Goal: Task Accomplishment & Management: Manage account settings

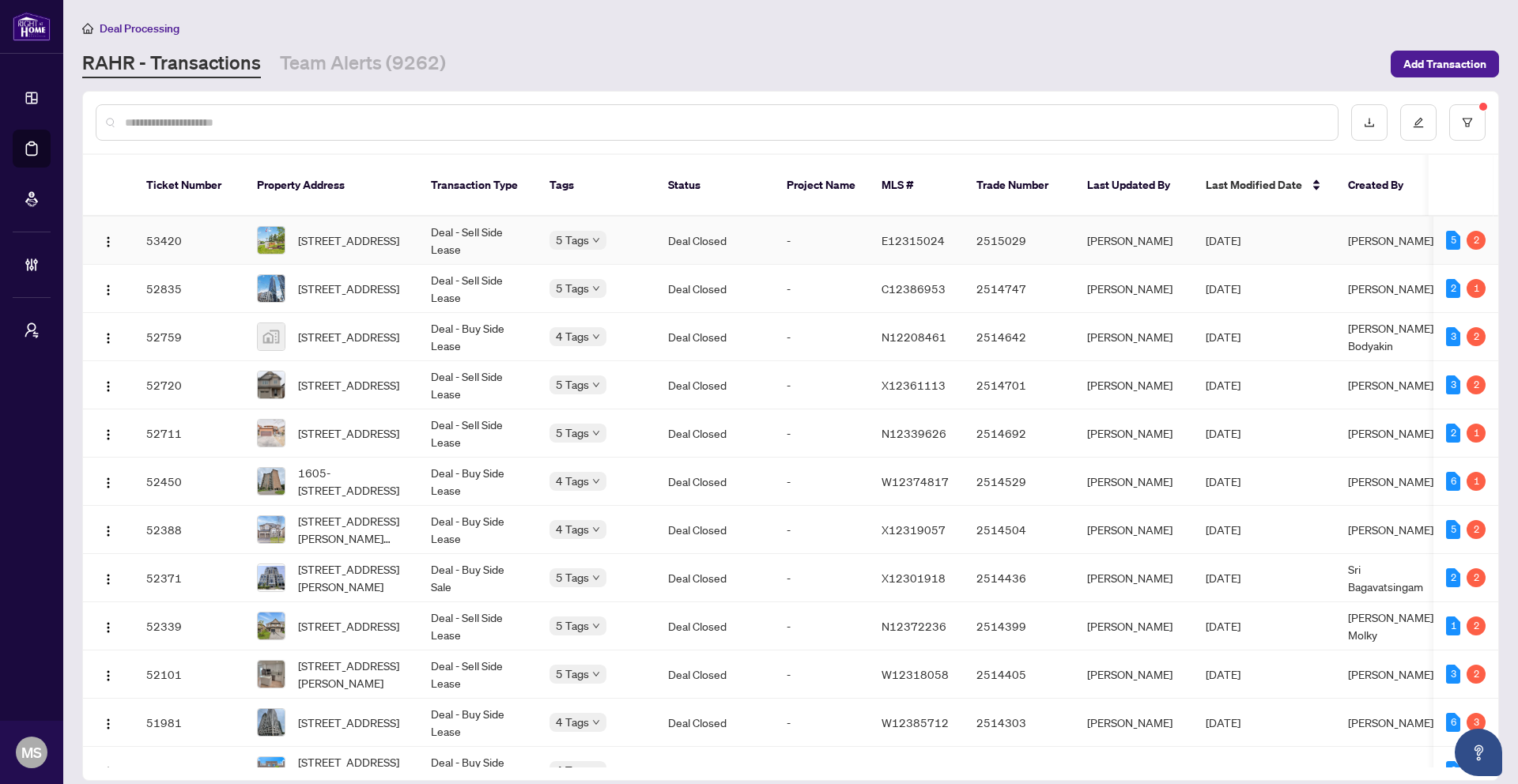
click at [729, 245] on td "Deal Closed" at bounding box center [715, 241] width 118 height 48
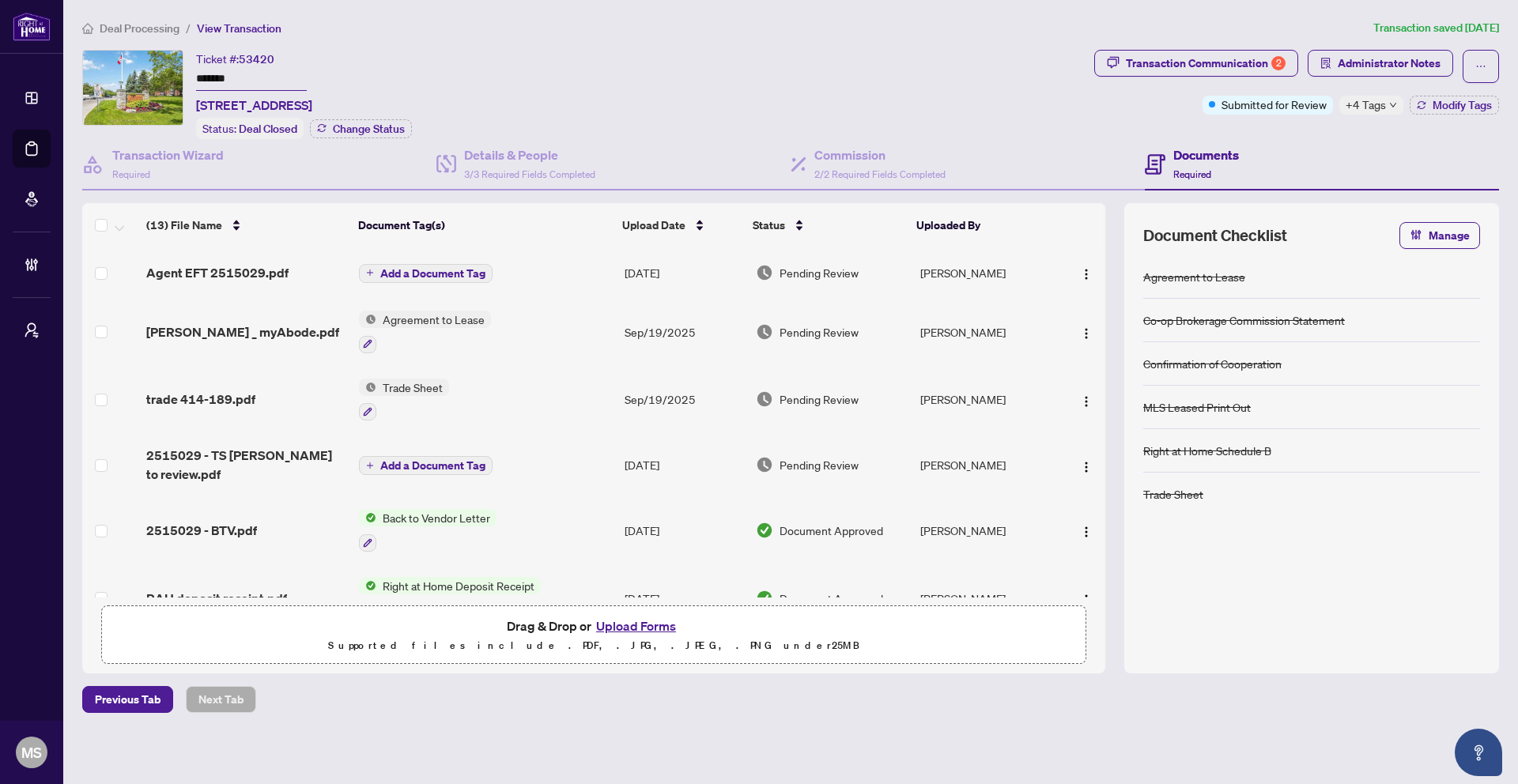
click at [1370, 109] on span "+4 Tags" at bounding box center [1365, 104] width 40 height 18
click at [1365, 165] on span "Closed" at bounding box center [1381, 164] width 34 height 17
click at [1158, 131] on div "Transaction Communication 2 Administrator Notes Submitted for Review +4 Tags Mo…" at bounding box center [1296, 94] width 411 height 89
click at [149, 154] on h4 "Transaction Wizard" at bounding box center [168, 154] width 112 height 19
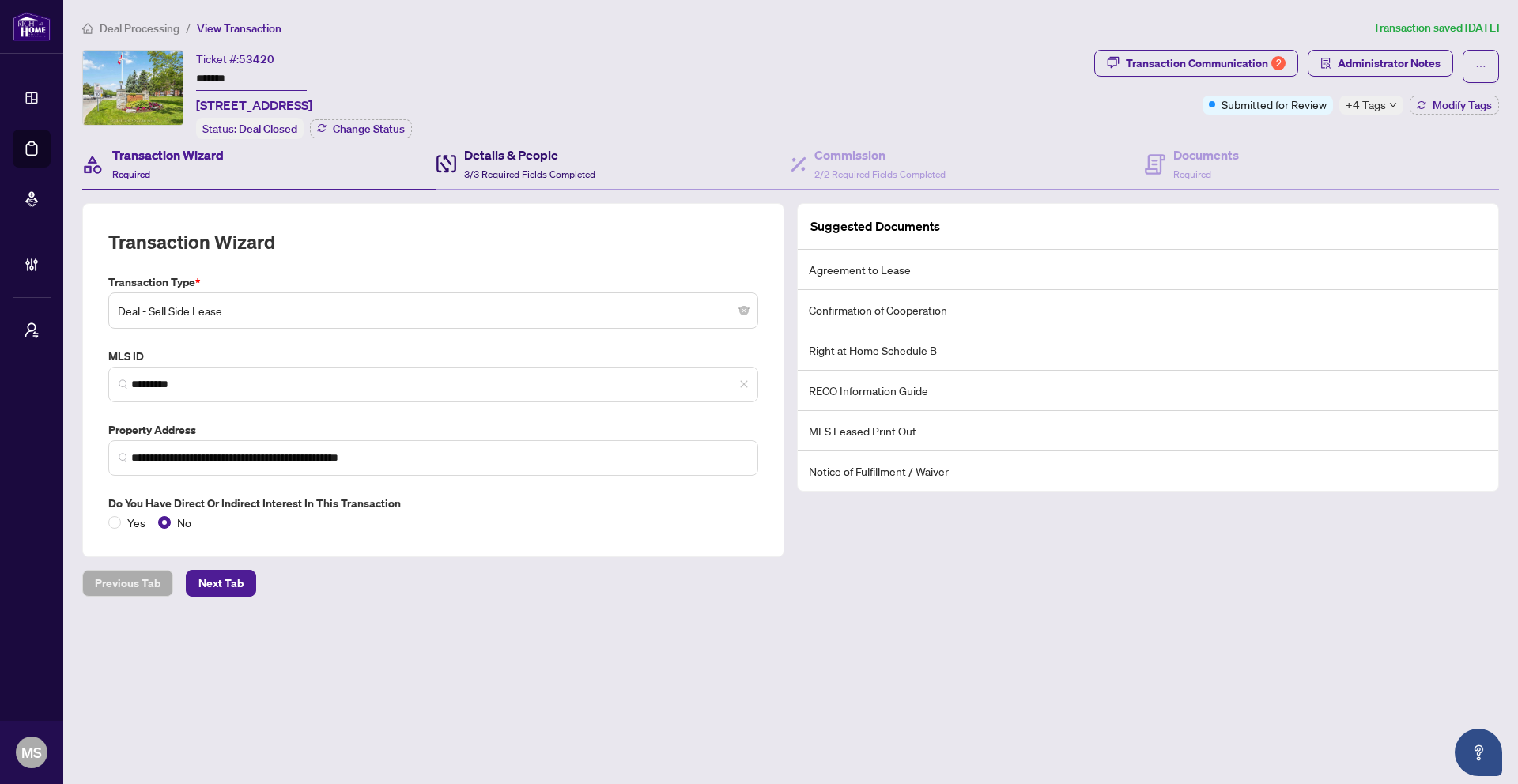
click at [569, 177] on div "Details & People 3/3 Required Fields Completed" at bounding box center [530, 163] width 131 height 37
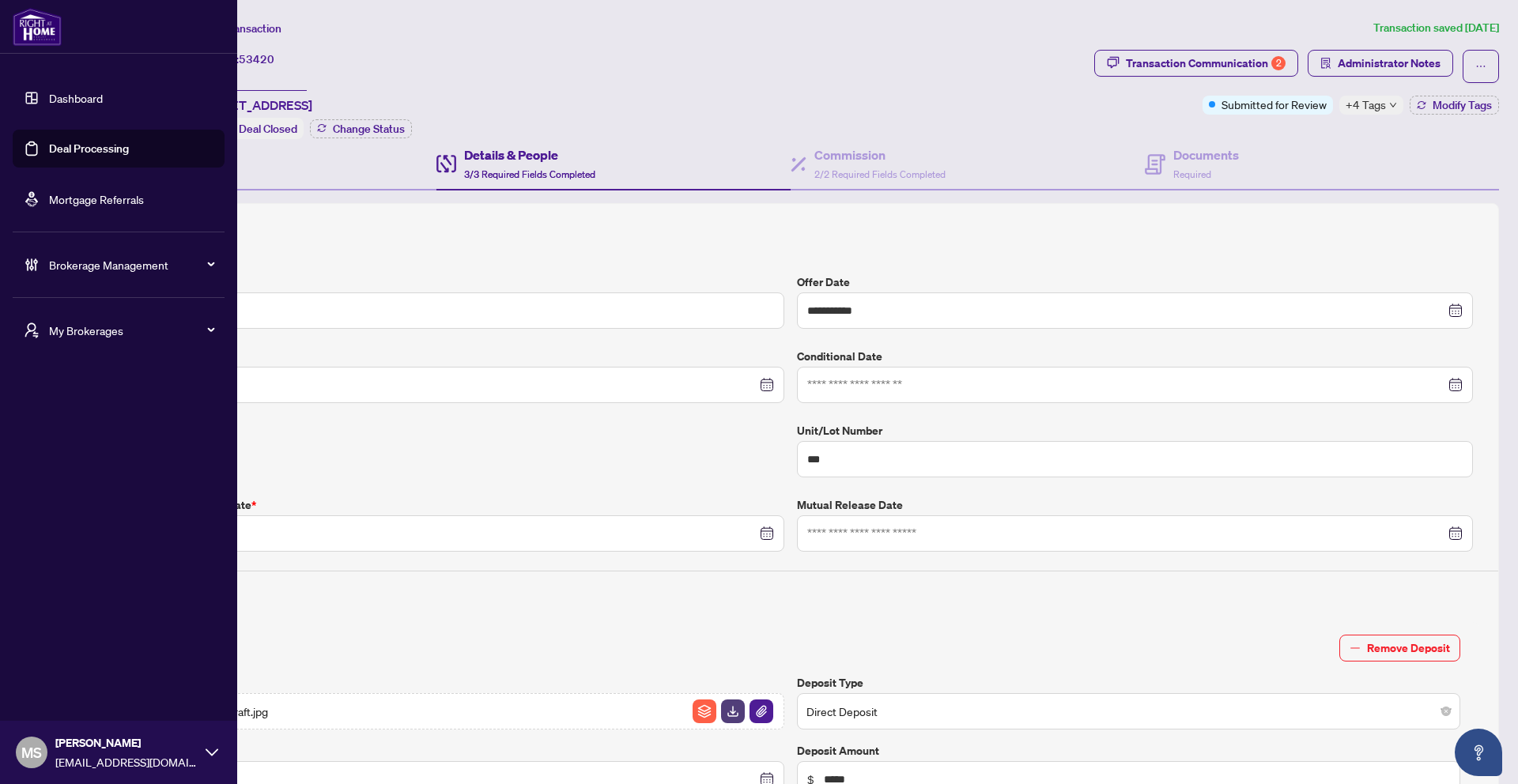
click at [63, 149] on link "Deal Processing" at bounding box center [89, 148] width 80 height 14
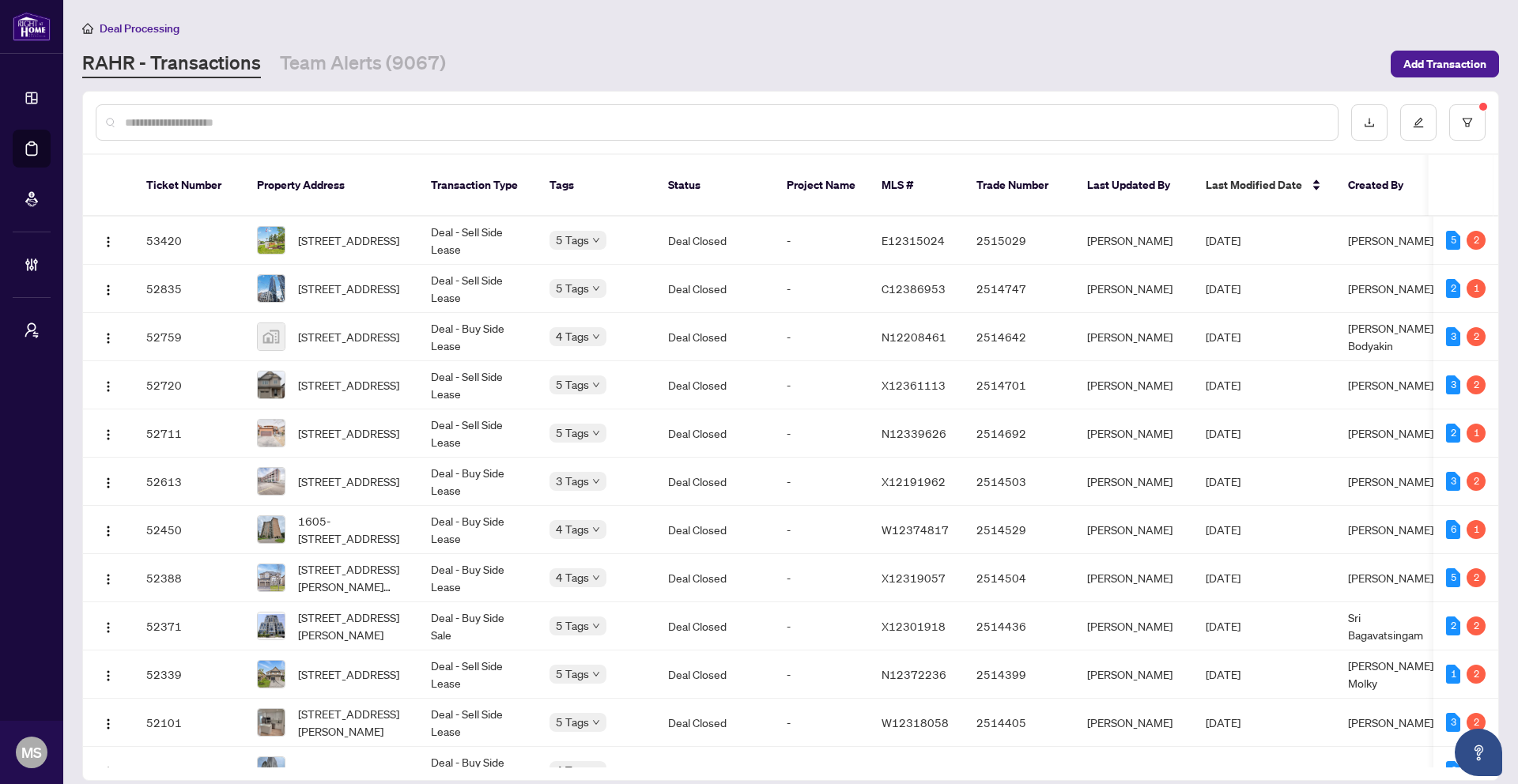
click at [354, 131] on div at bounding box center [716, 122] width 1243 height 36
click at [355, 122] on input "text" at bounding box center [724, 122] width 1200 height 17
paste input "*********"
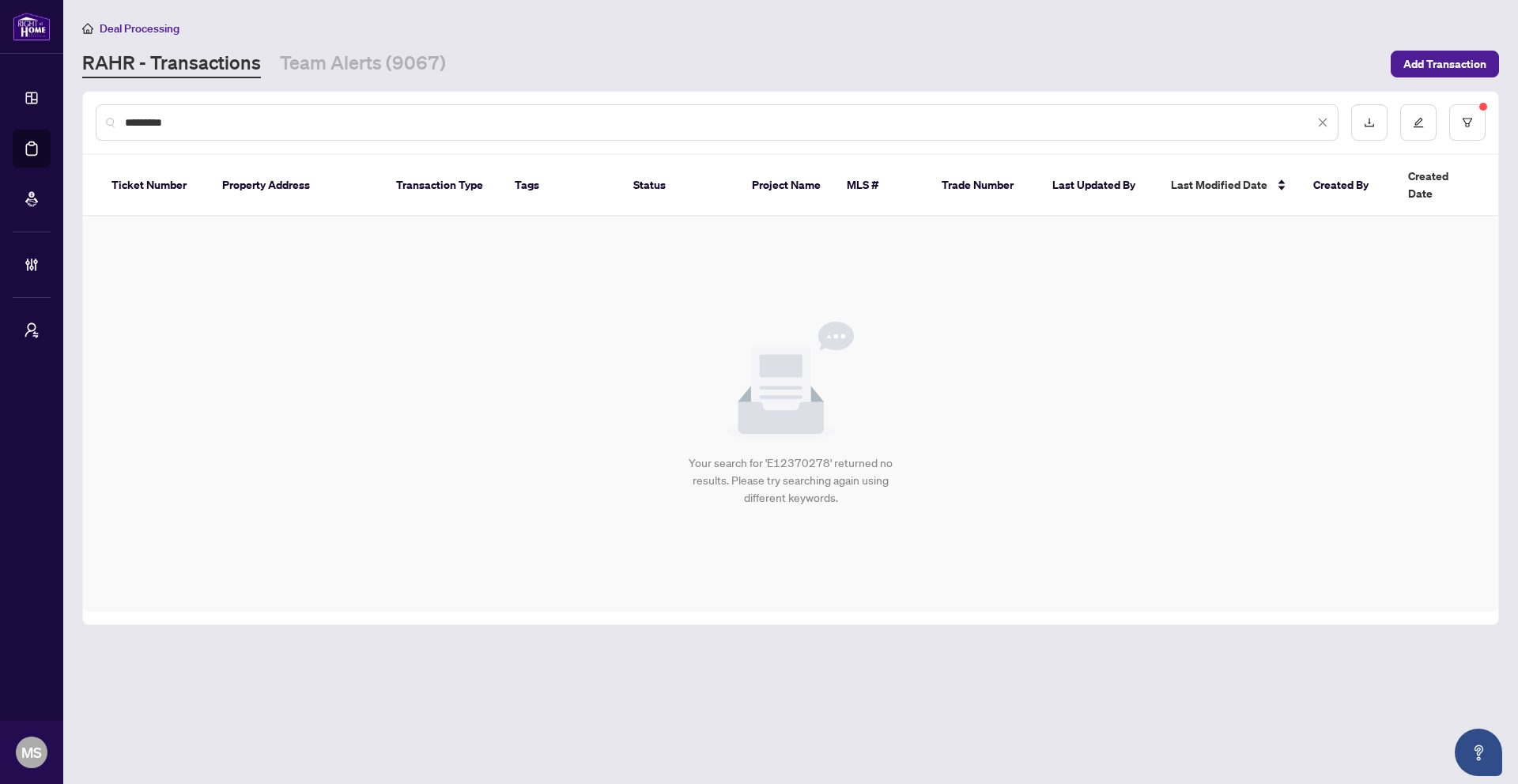
drag, startPoint x: 226, startPoint y: 118, endPoint x: 80, endPoint y: 117, distance: 146.0
click at [80, 117] on main "Deal Processing [PERSON_NAME] - Transactions Team Alerts (9067) Add Transaction…" at bounding box center [790, 392] width 1455 height 784
paste input "text"
drag, startPoint x: 214, startPoint y: 117, endPoint x: 67, endPoint y: 101, distance: 147.9
click at [67, 102] on main "Deal Processing [PERSON_NAME] - Transactions Team Alerts (9067) Add Transaction…" at bounding box center [790, 392] width 1455 height 784
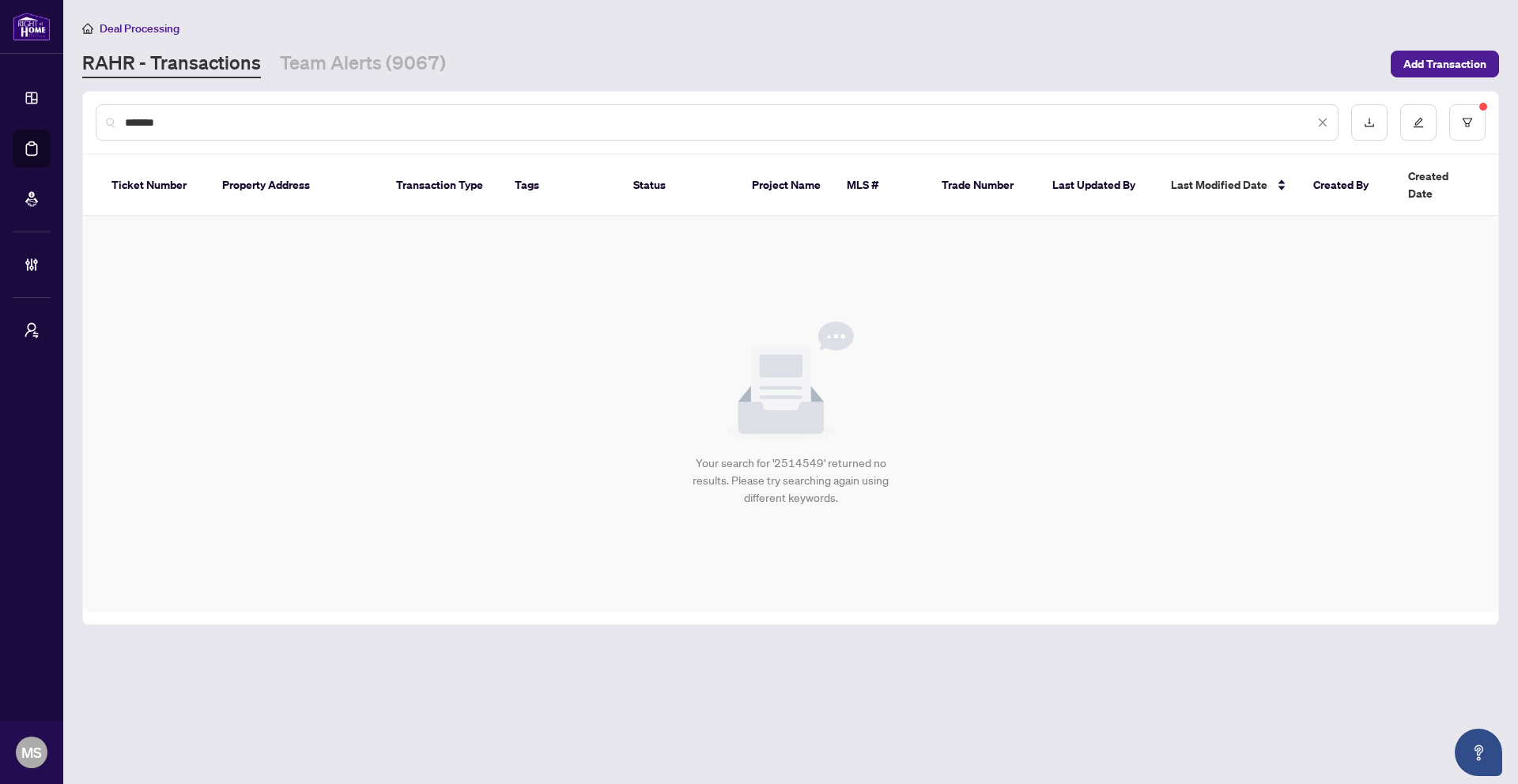
paste input "**"
type input "*********"
click at [1458, 131] on button "button" at bounding box center [1467, 122] width 36 height 36
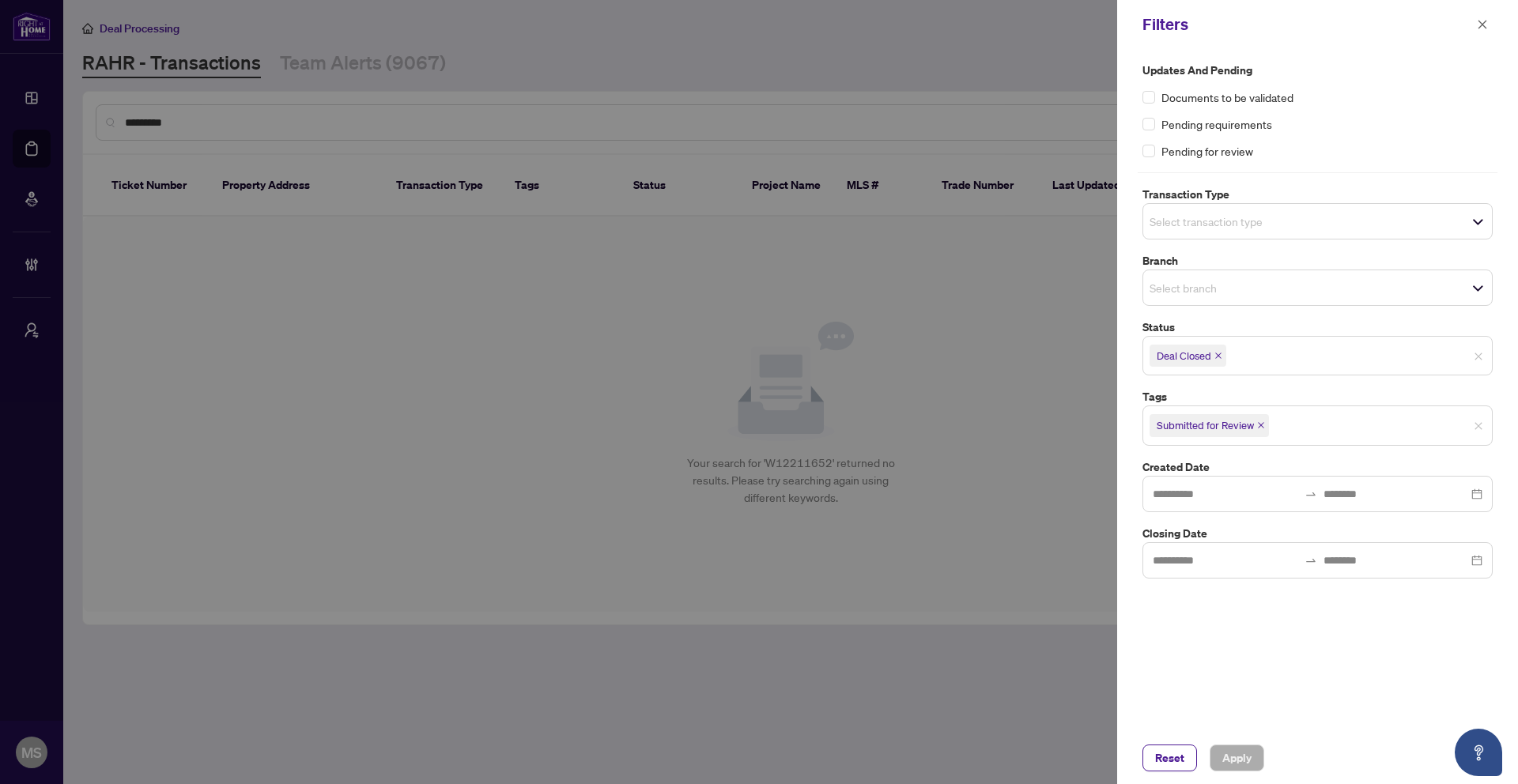
click at [1265, 424] on icon "close" at bounding box center [1261, 425] width 8 height 8
click at [1217, 352] on icon "close" at bounding box center [1218, 355] width 8 height 8
click at [1227, 755] on span "Apply" at bounding box center [1237, 757] width 30 height 25
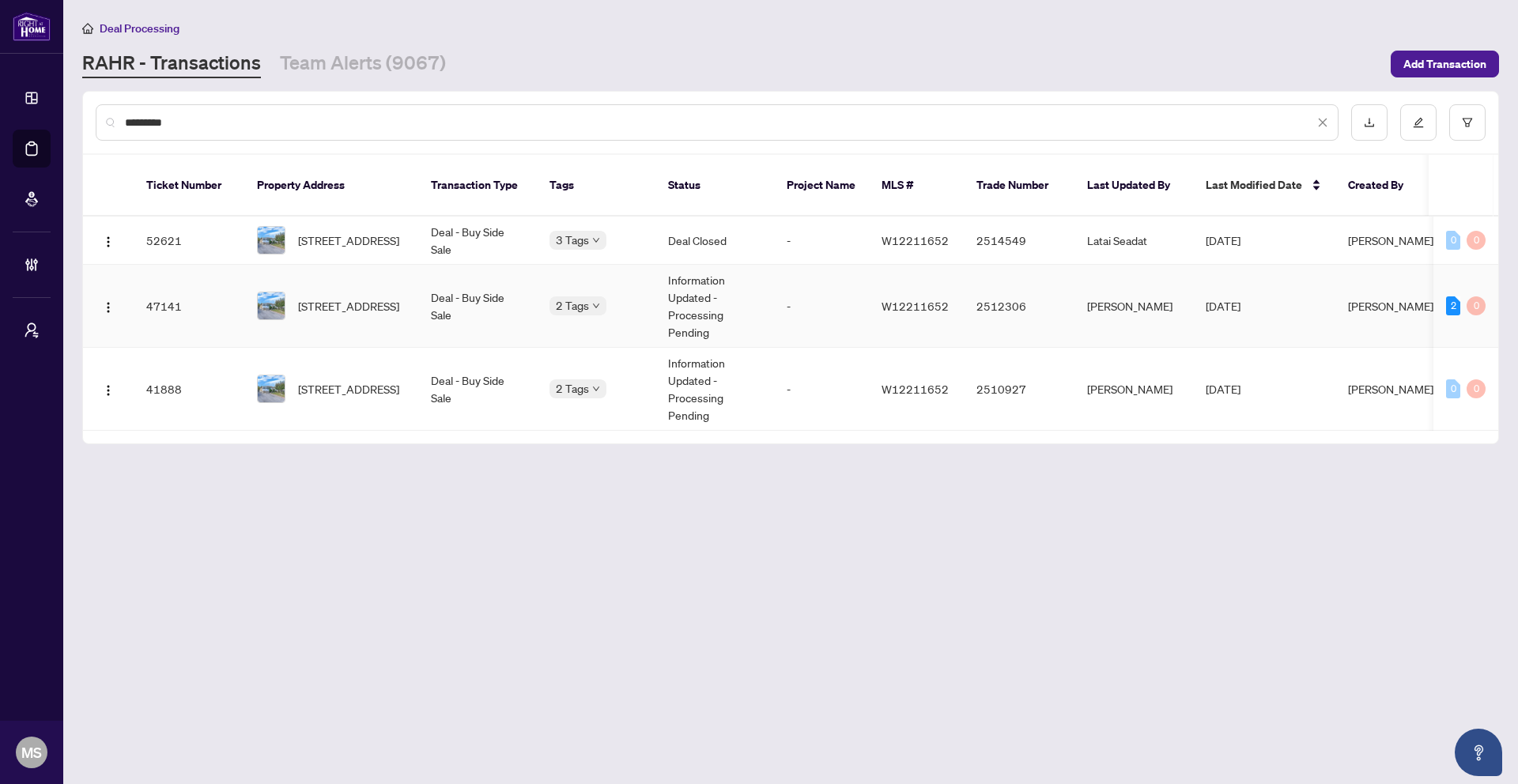
click at [708, 298] on td "Information Updated - Processing Pending" at bounding box center [715, 305] width 118 height 83
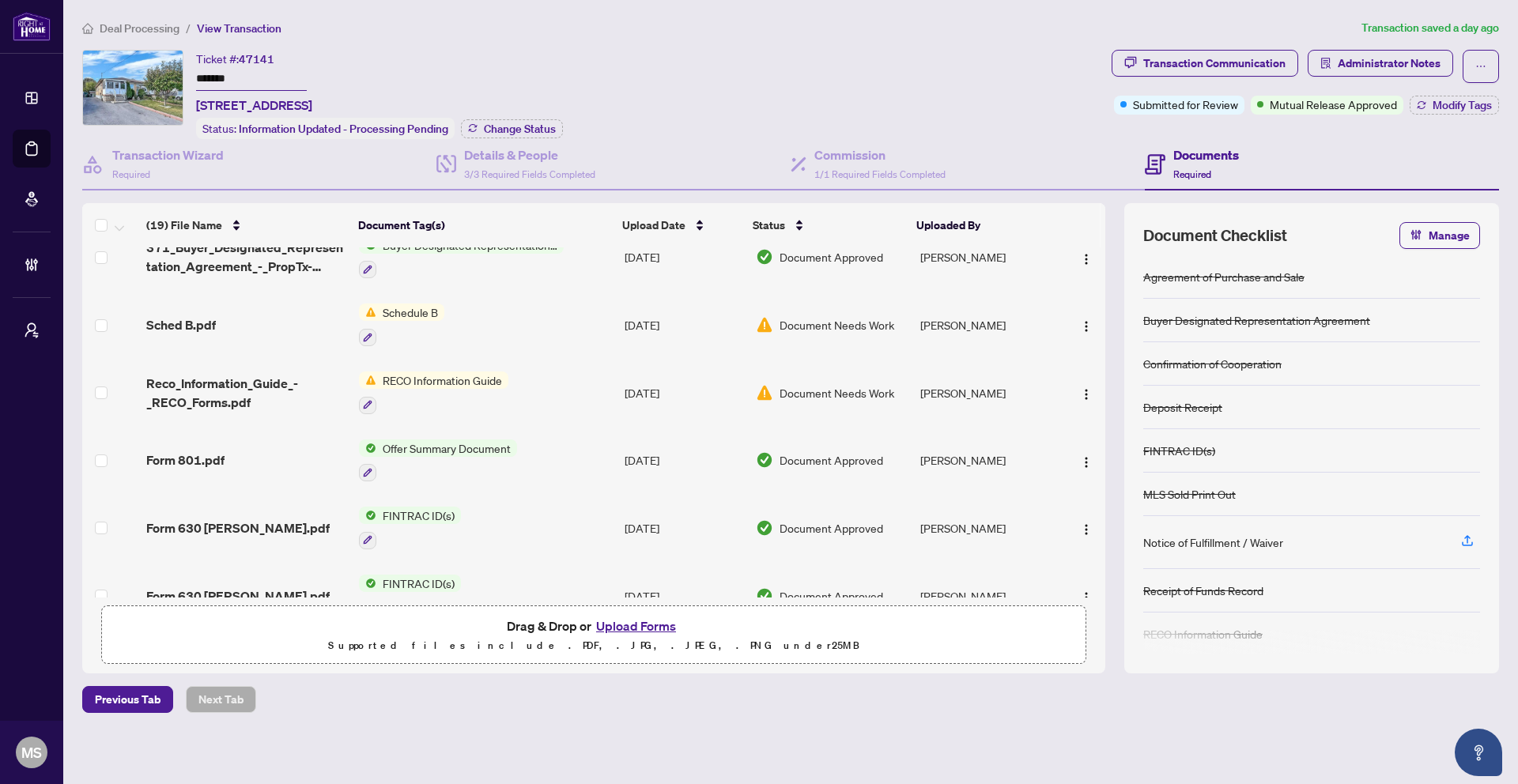
scroll to position [913, 0]
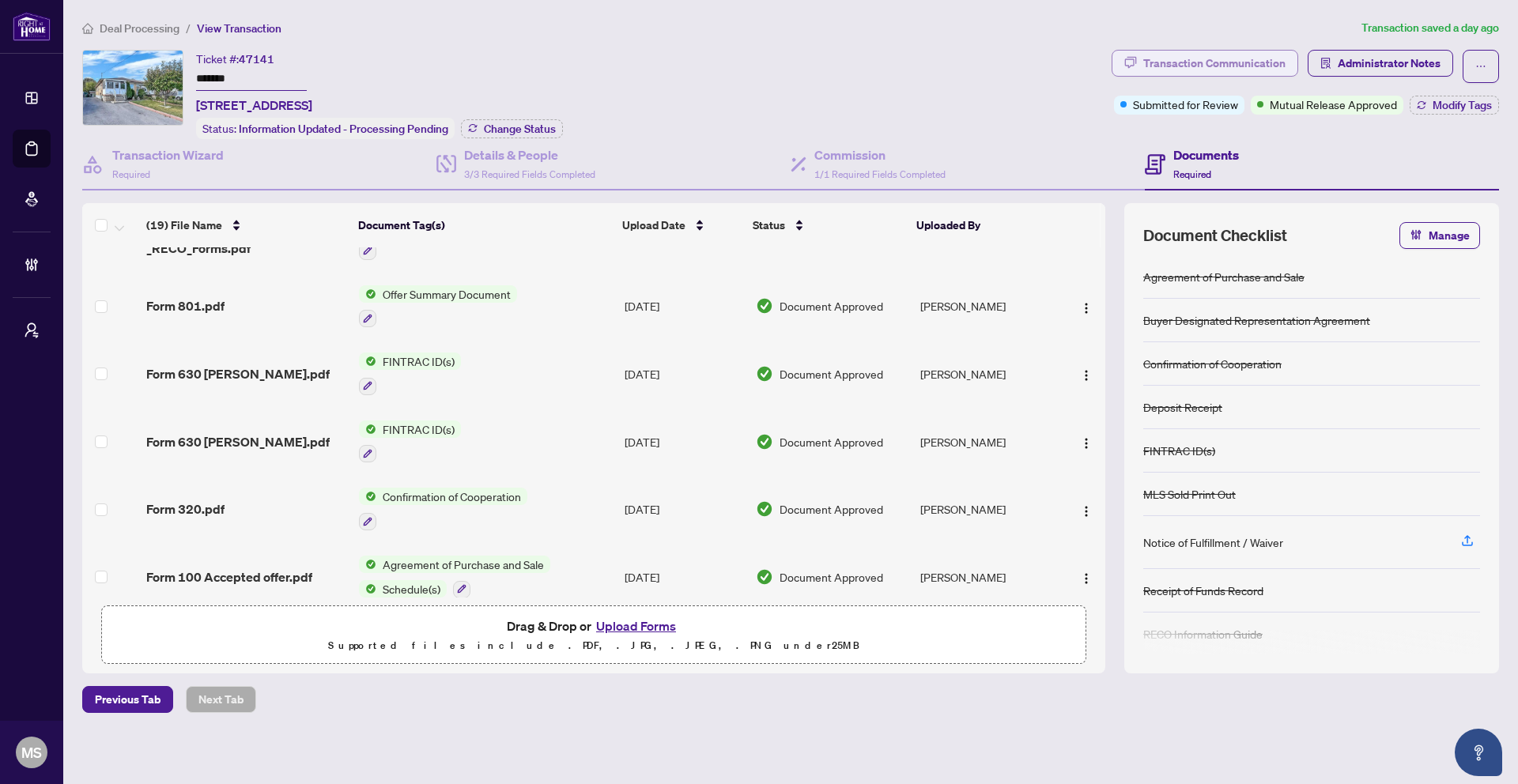
click at [1218, 72] on div "Transaction Communication" at bounding box center [1214, 63] width 142 height 25
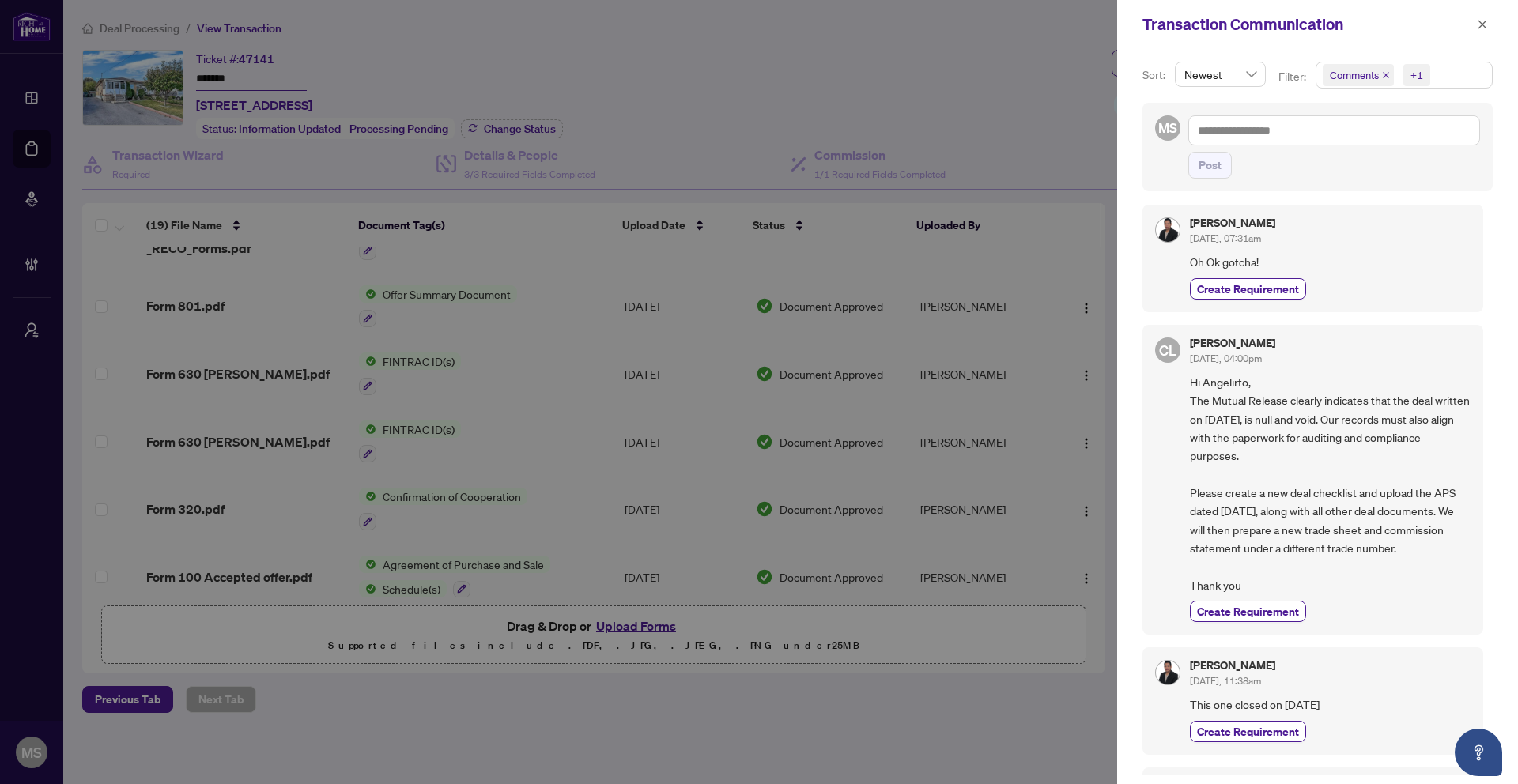
scroll to position [0, 0]
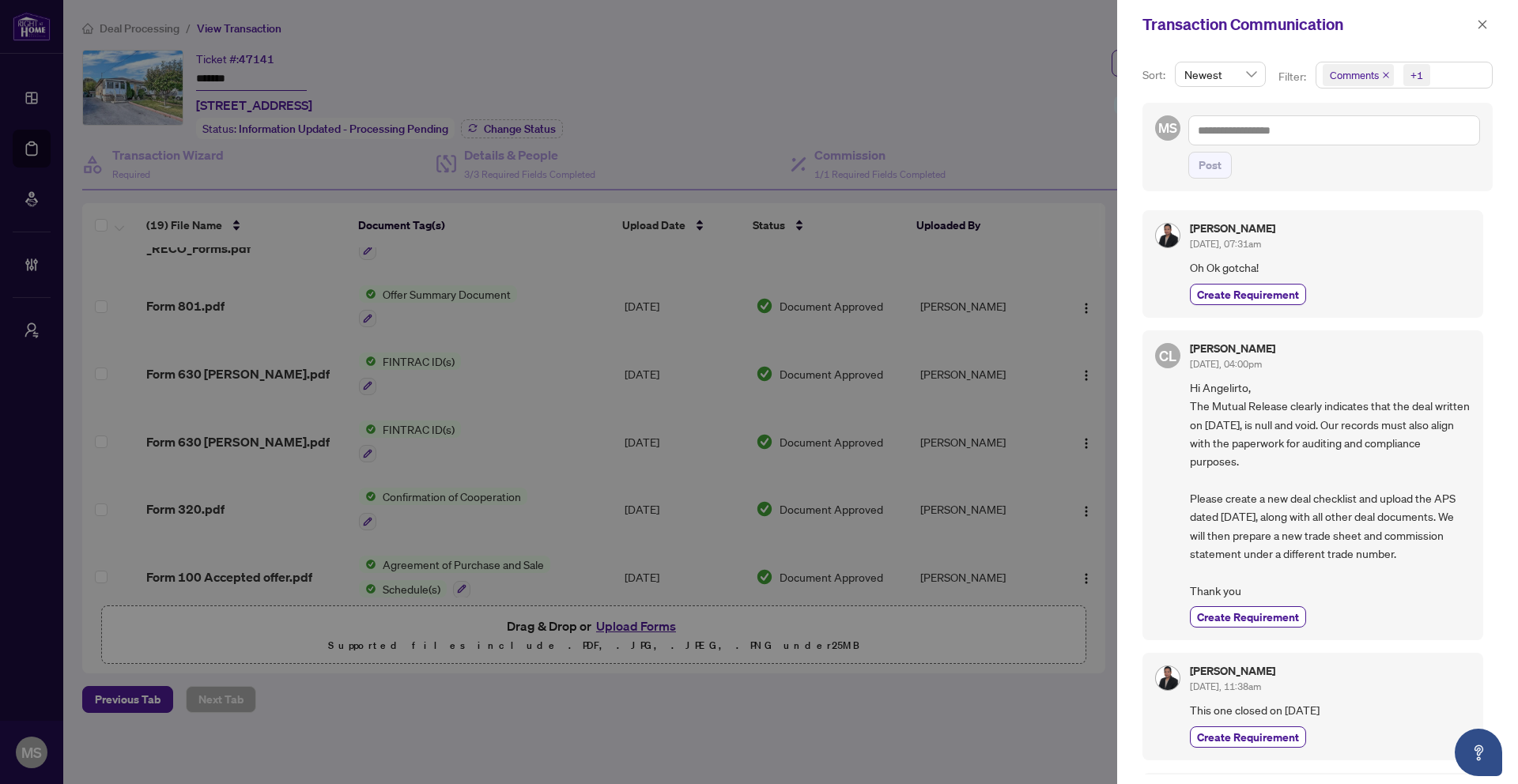
click at [1047, 164] on div at bounding box center [759, 392] width 1518 height 784
click at [1482, 25] on icon "close" at bounding box center [1482, 24] width 11 height 11
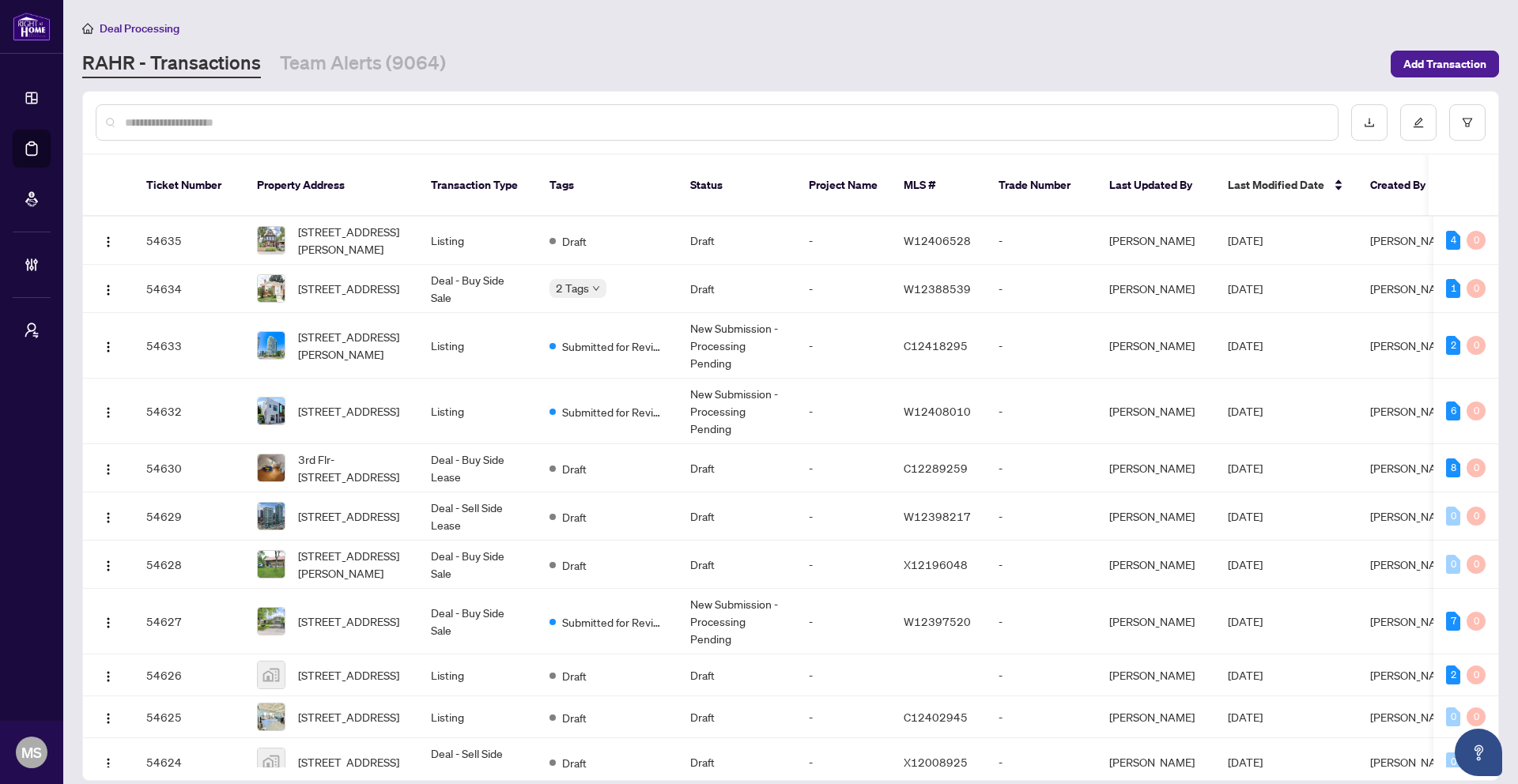
click at [300, 114] on input "text" at bounding box center [724, 122] width 1200 height 17
paste input "*********"
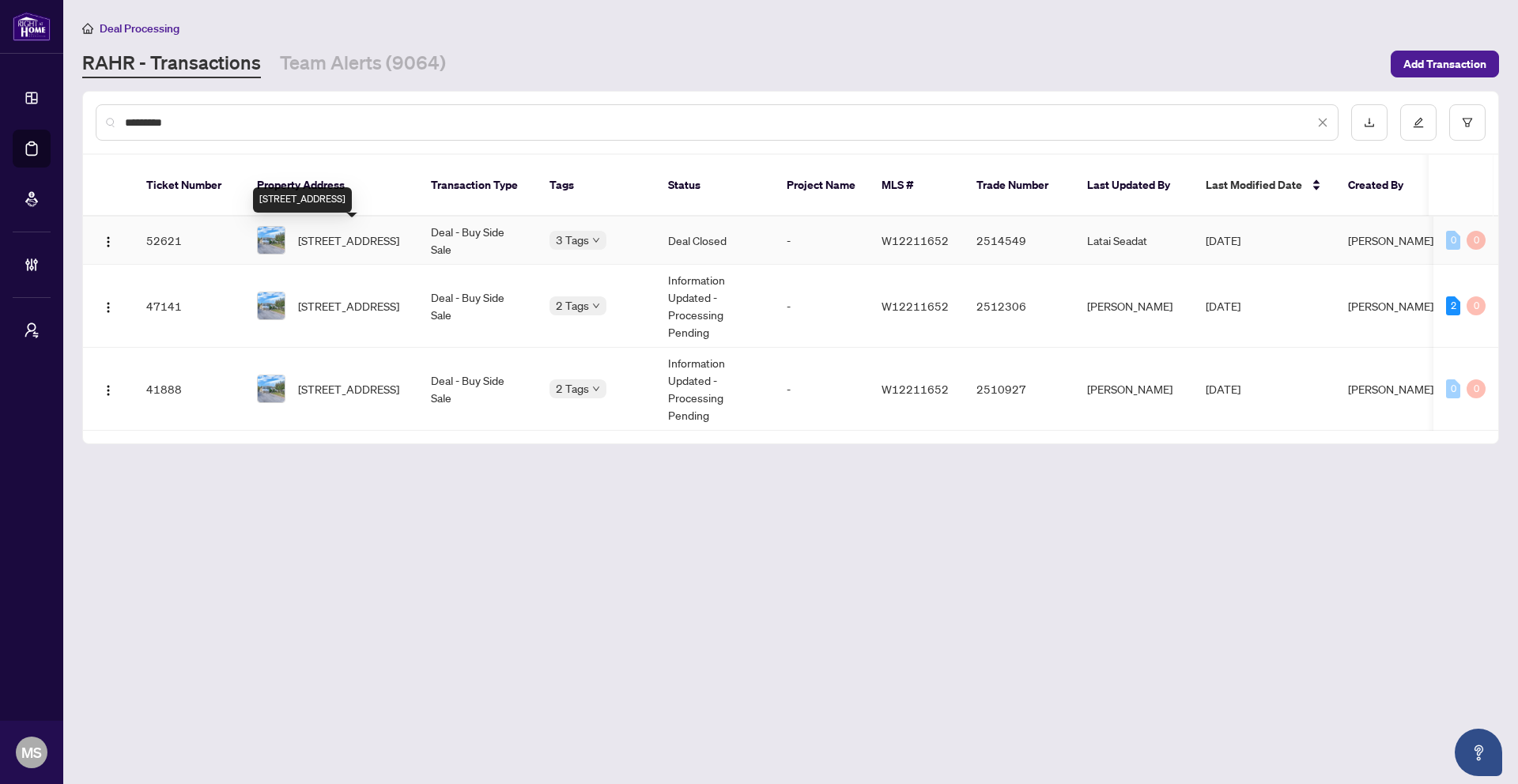
type input "*********"
click at [348, 241] on span "[STREET_ADDRESS]" at bounding box center [348, 240] width 101 height 17
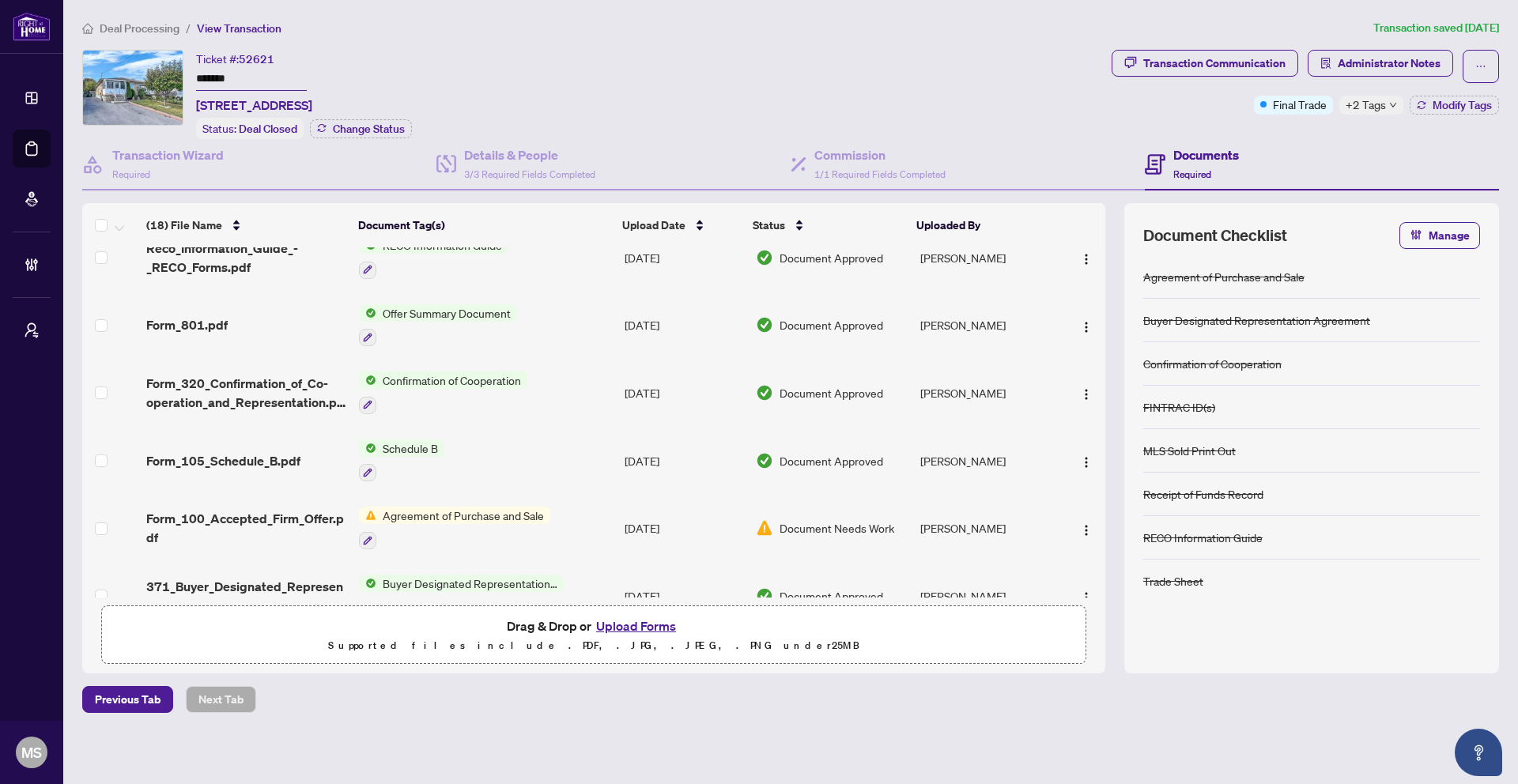
scroll to position [854, 0]
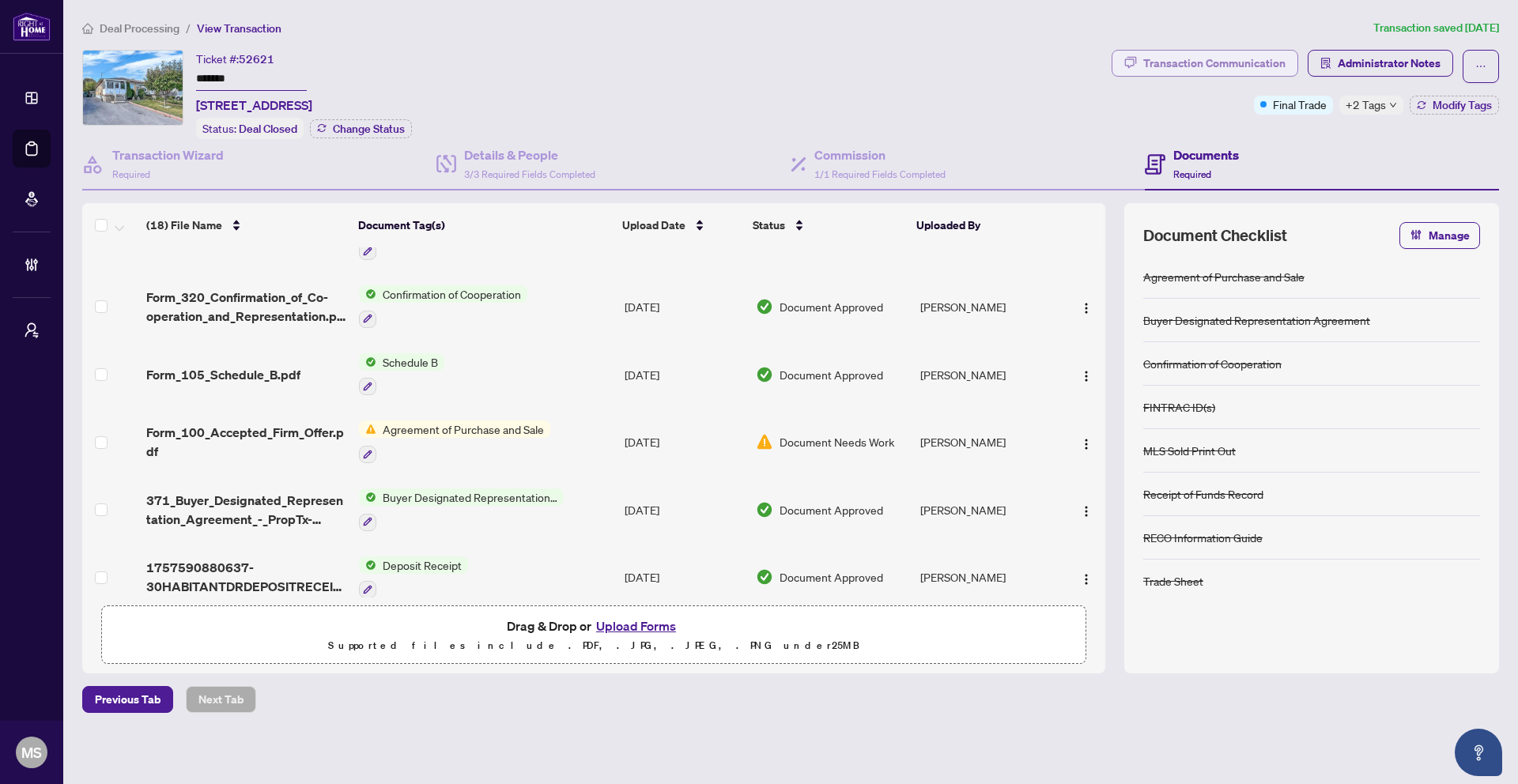
click at [1255, 54] on div "Transaction Communication" at bounding box center [1214, 63] width 142 height 25
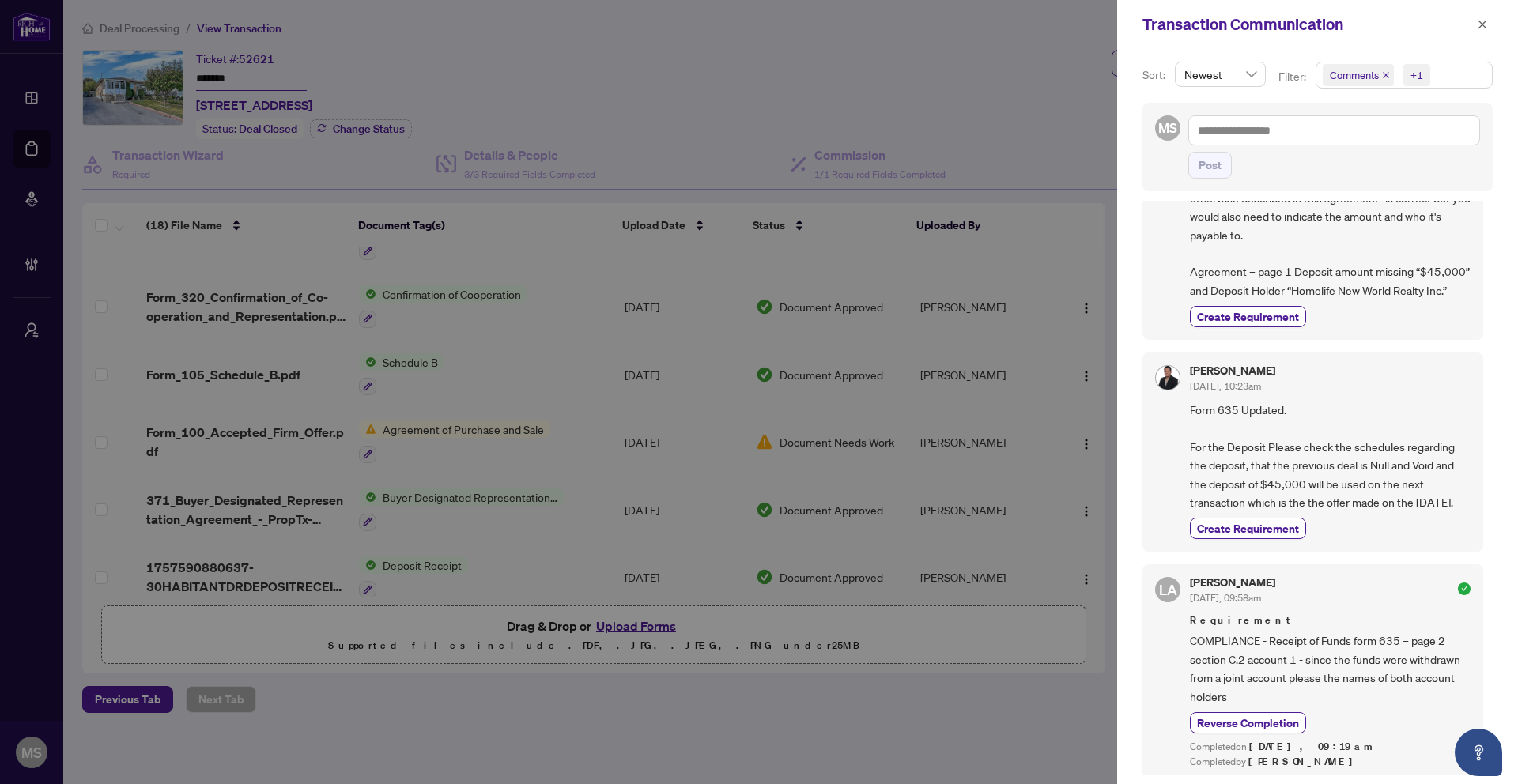
scroll to position [0, 0]
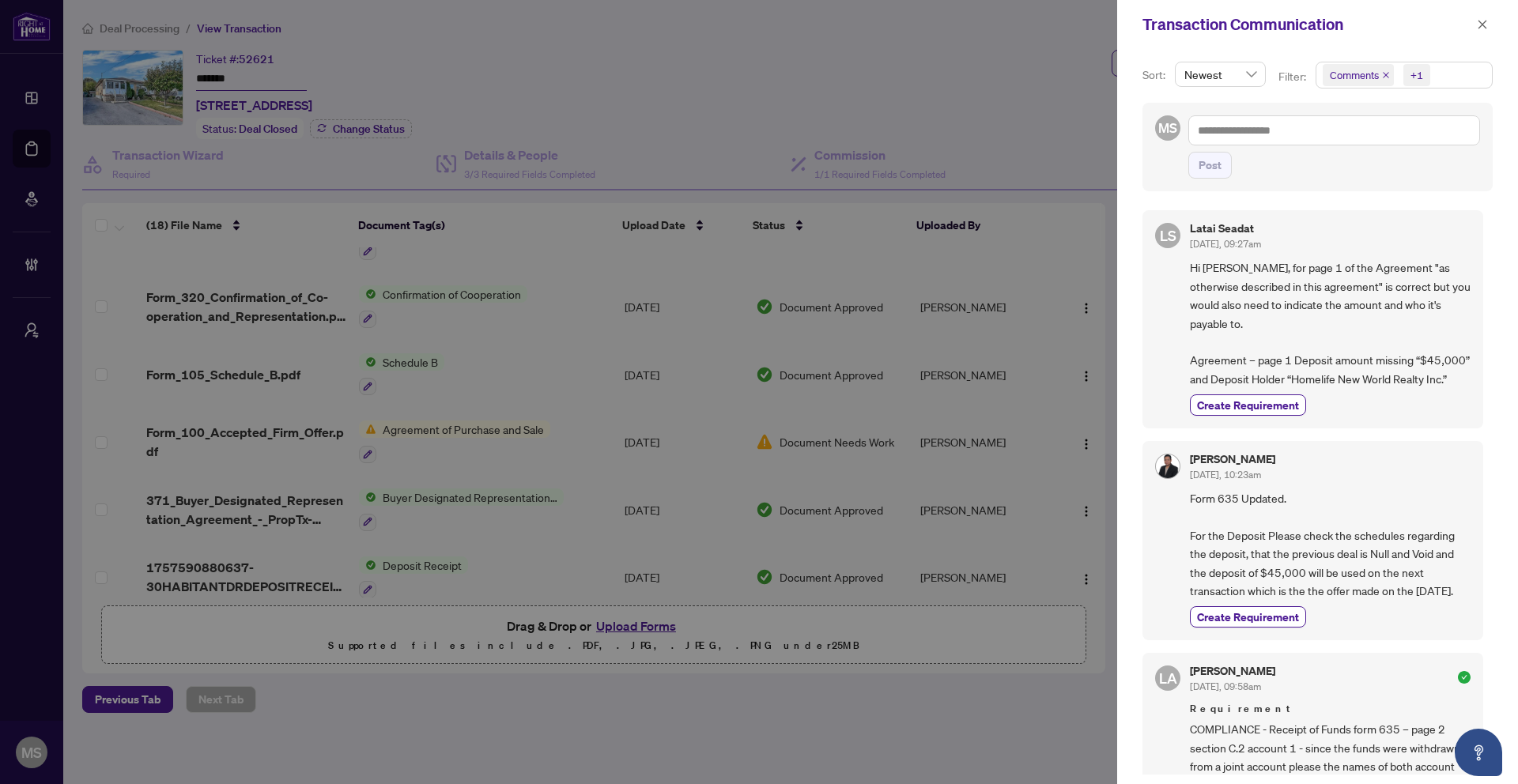
click at [893, 487] on div at bounding box center [759, 392] width 1518 height 784
click at [1482, 21] on icon "close" at bounding box center [1482, 24] width 11 height 11
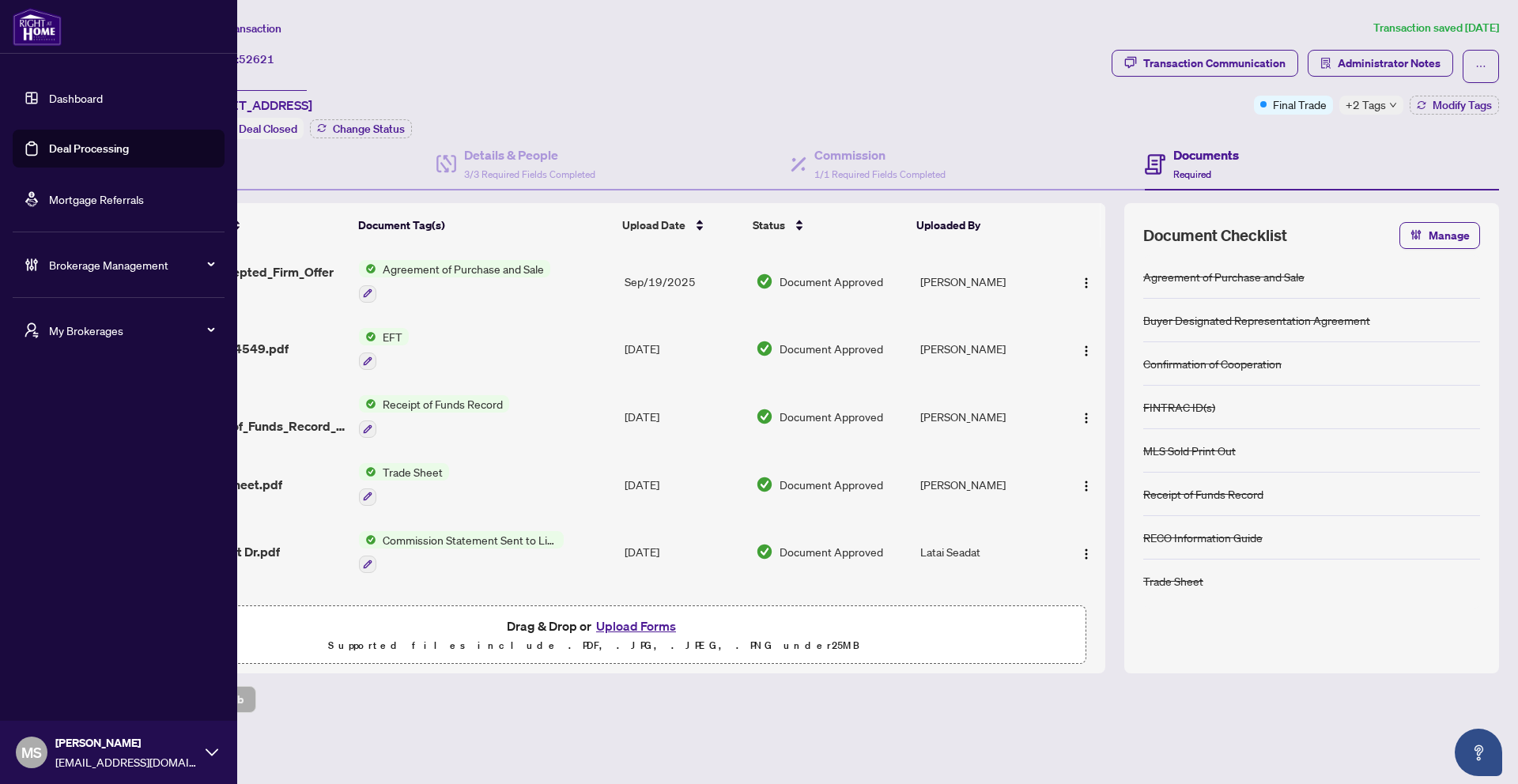
click at [112, 149] on link "Deal Processing" at bounding box center [89, 148] width 80 height 14
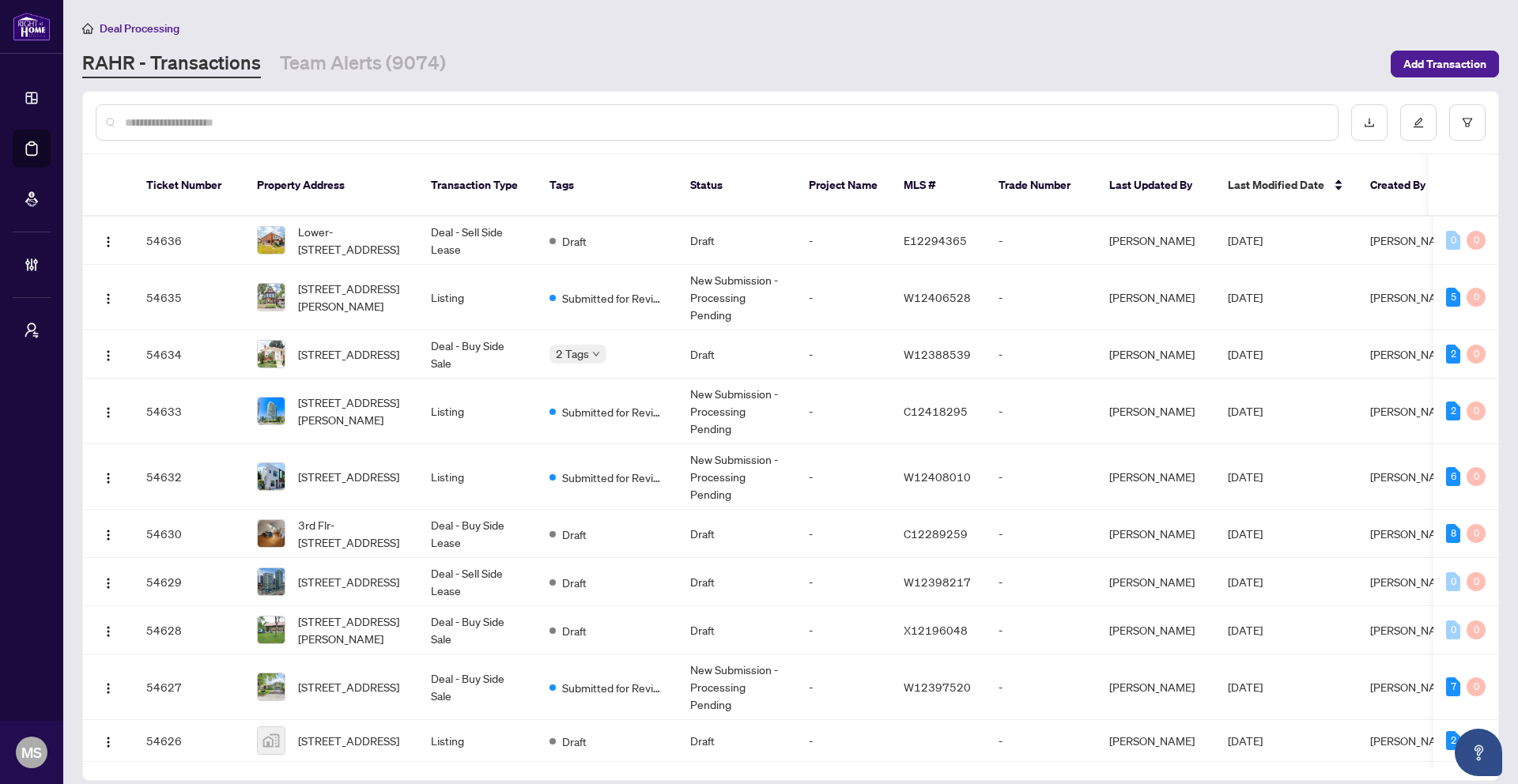
click at [268, 127] on input "text" at bounding box center [724, 122] width 1200 height 17
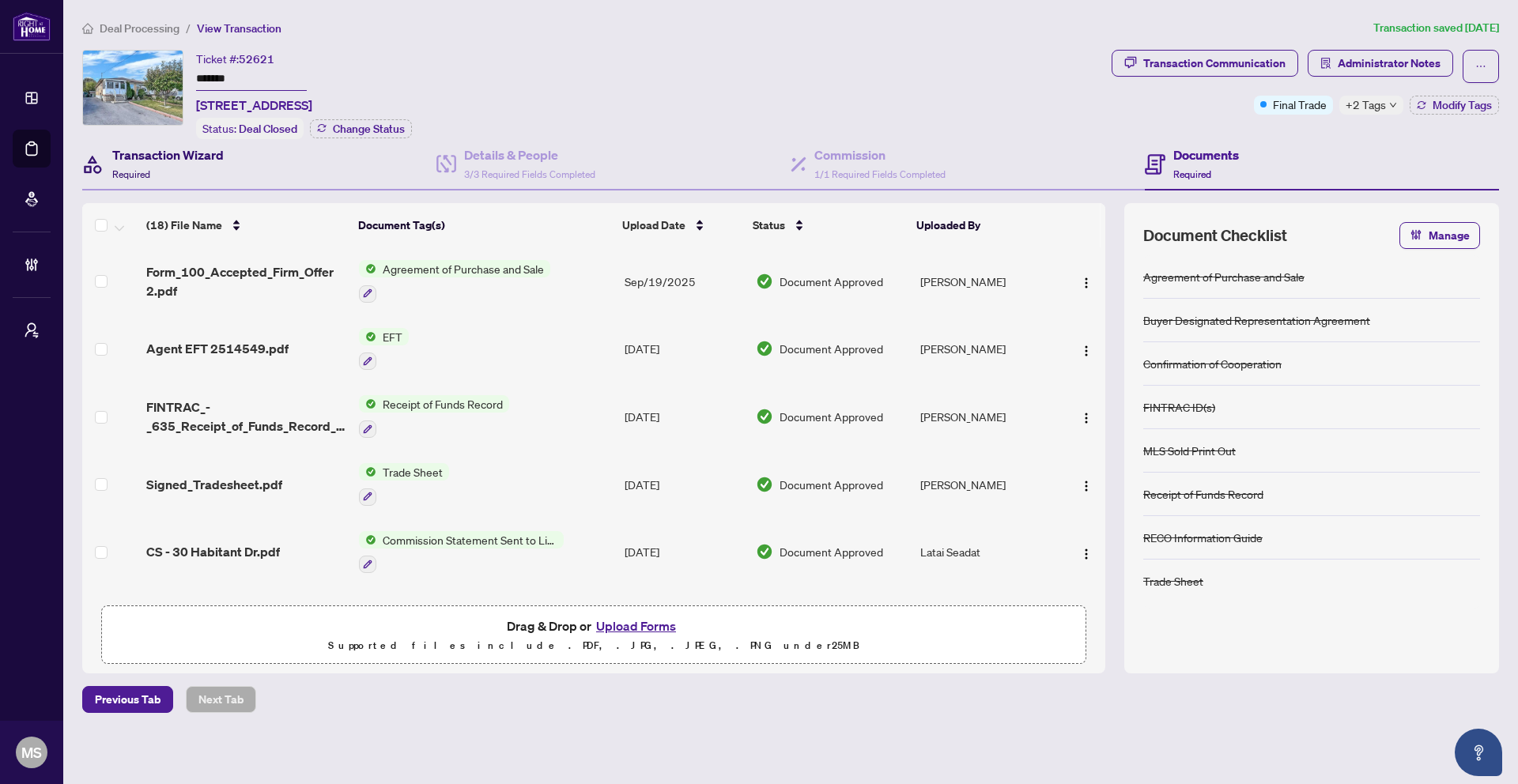
click at [200, 156] on h4 "Transaction Wizard" at bounding box center [168, 154] width 112 height 19
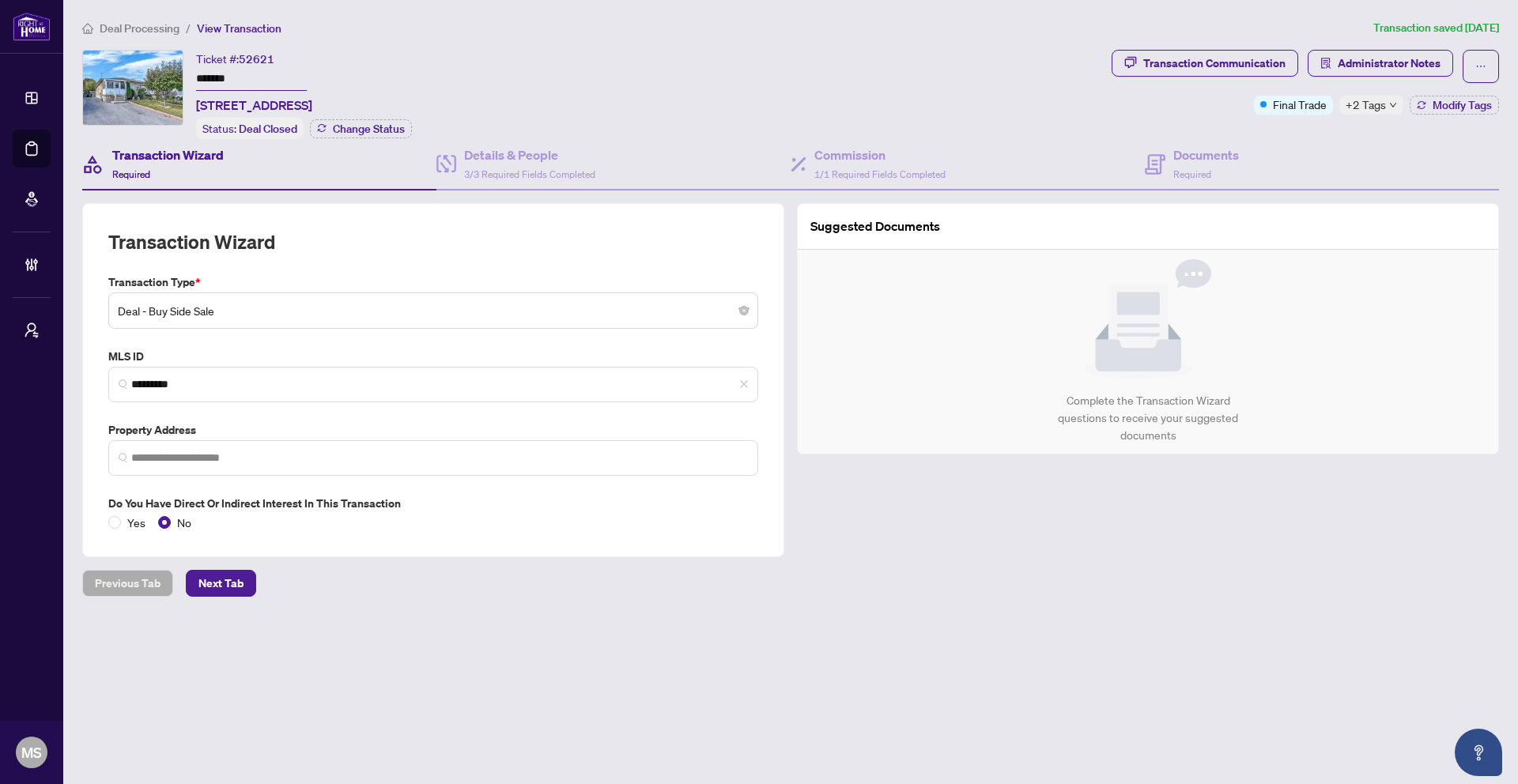
type input "**********"
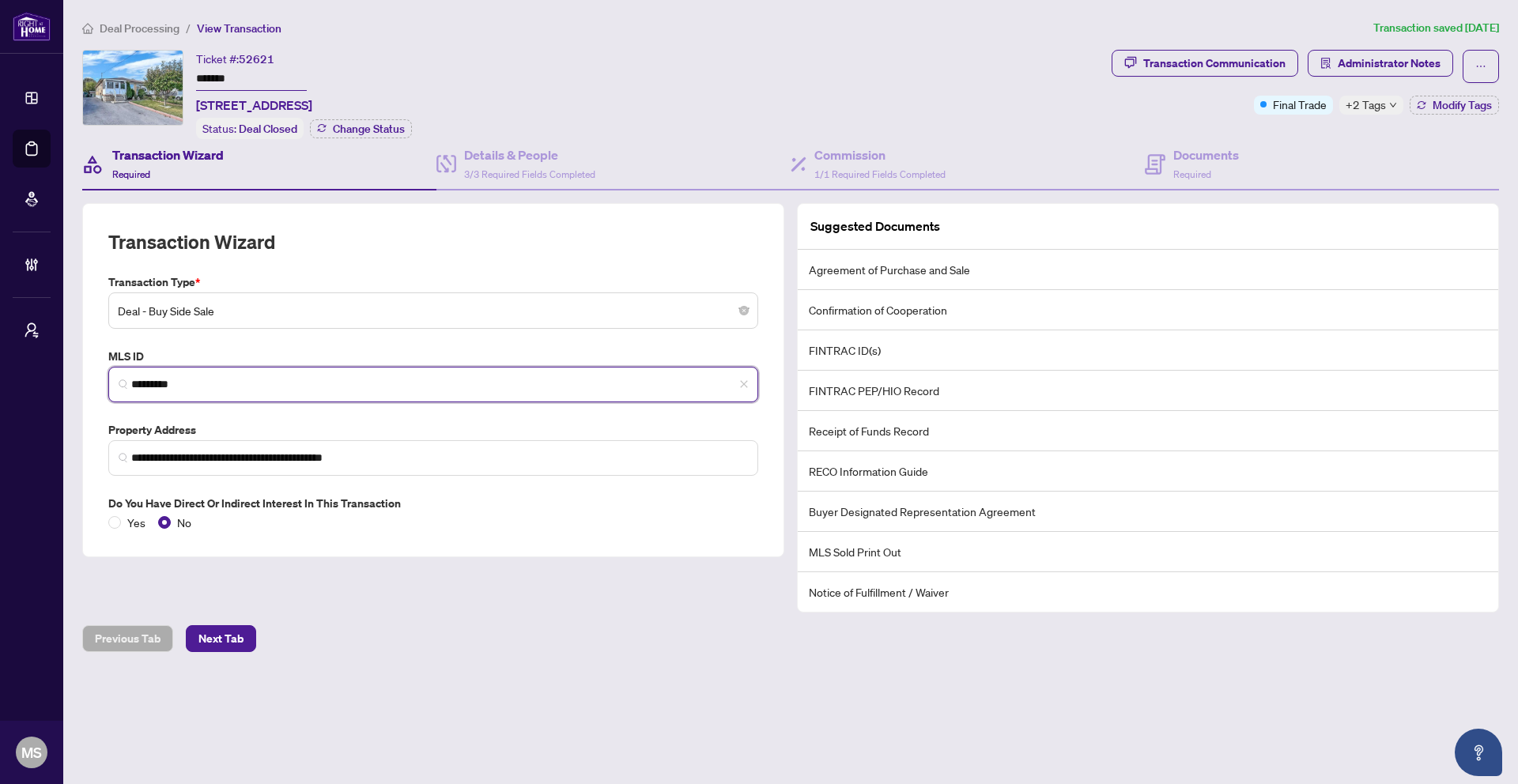
drag, startPoint x: 223, startPoint y: 387, endPoint x: 91, endPoint y: 377, distance: 132.4
click at [91, 377] on div "**********" at bounding box center [433, 379] width 702 height 354
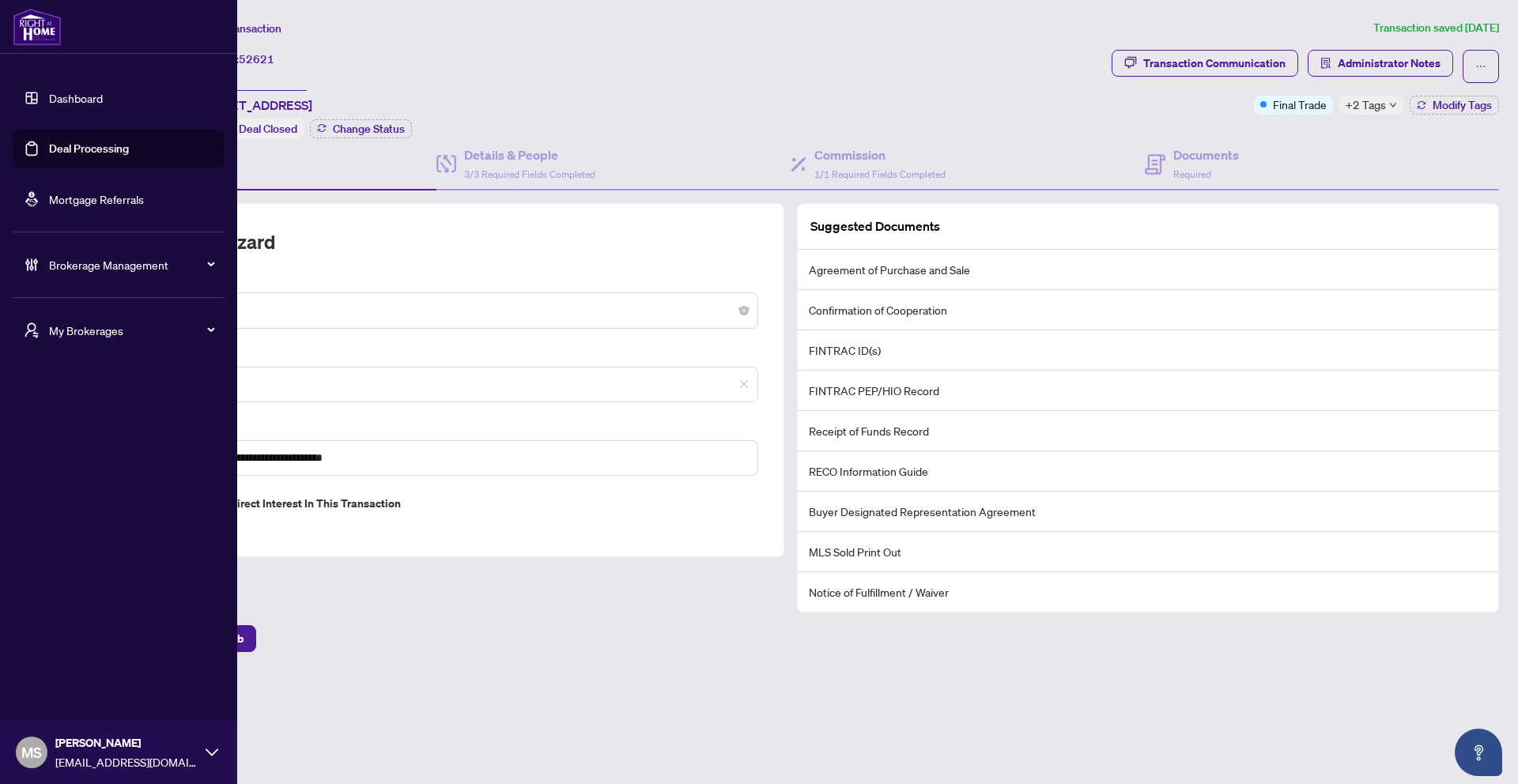
click at [70, 155] on link "Deal Processing" at bounding box center [89, 148] width 80 height 14
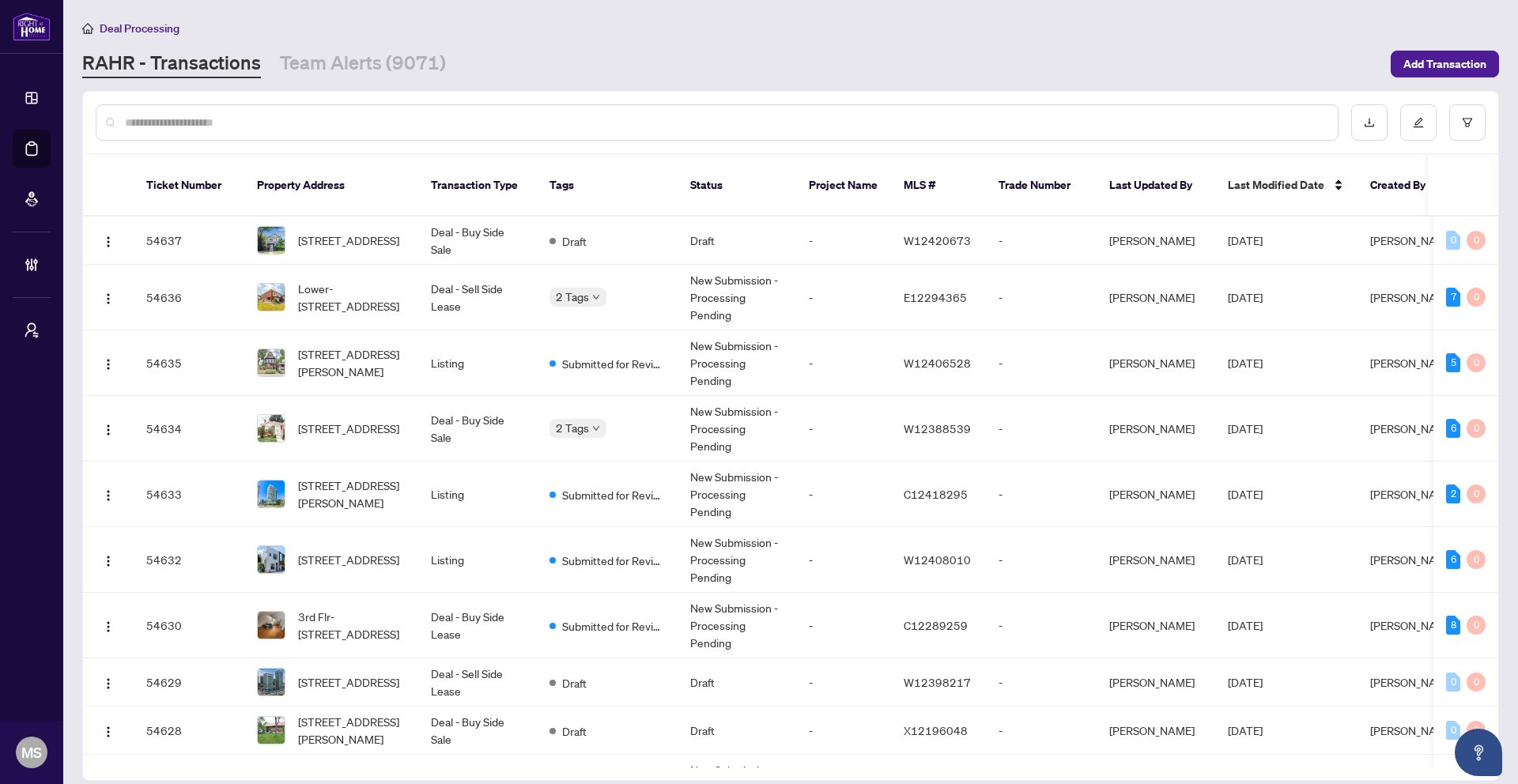
click at [307, 116] on input "text" at bounding box center [724, 122] width 1200 height 17
paste input "*********"
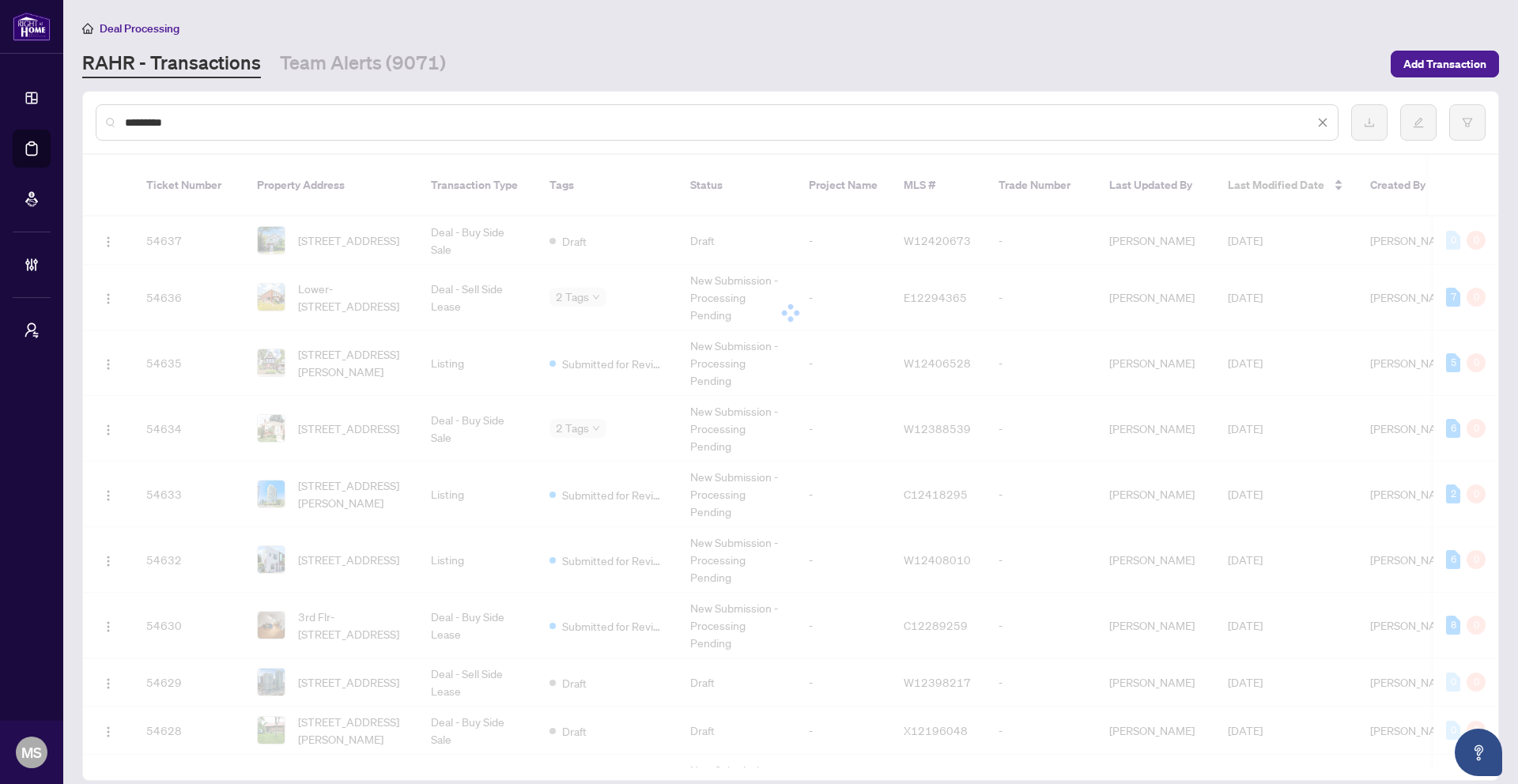
type input "*********"
